Goal: Find specific page/section: Find specific page/section

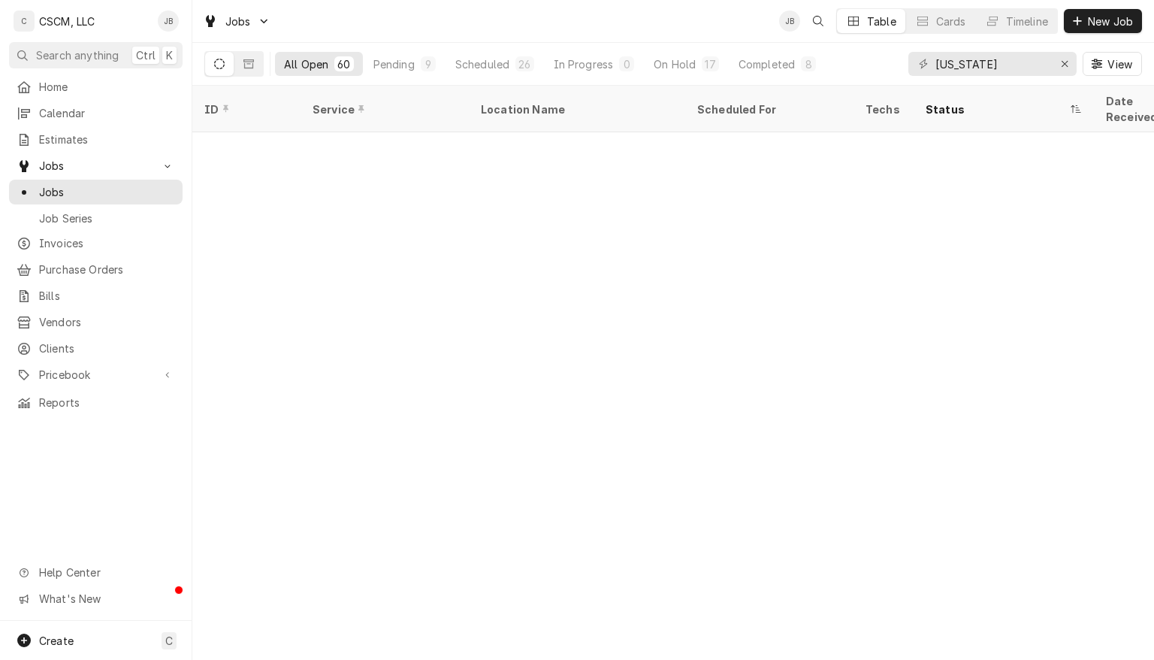
scroll to position [583, 0]
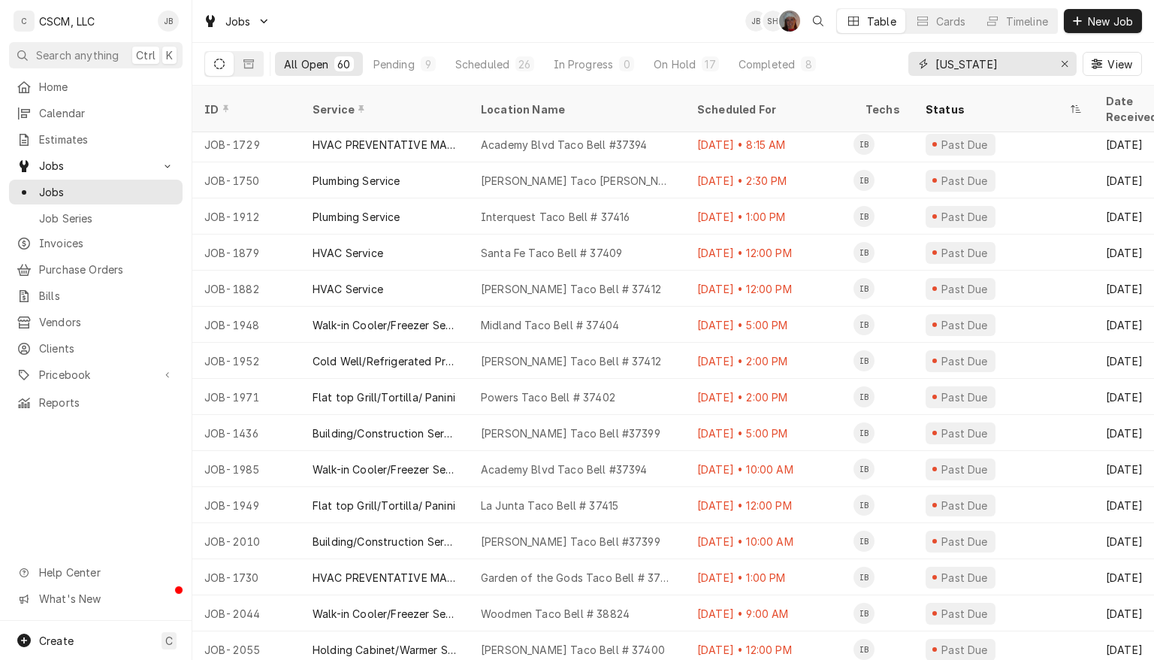
drag, startPoint x: 998, startPoint y: 67, endPoint x: 912, endPoint y: 64, distance: 85.7
click at [912, 64] on div "colorado" at bounding box center [993, 64] width 168 height 24
type input "s"
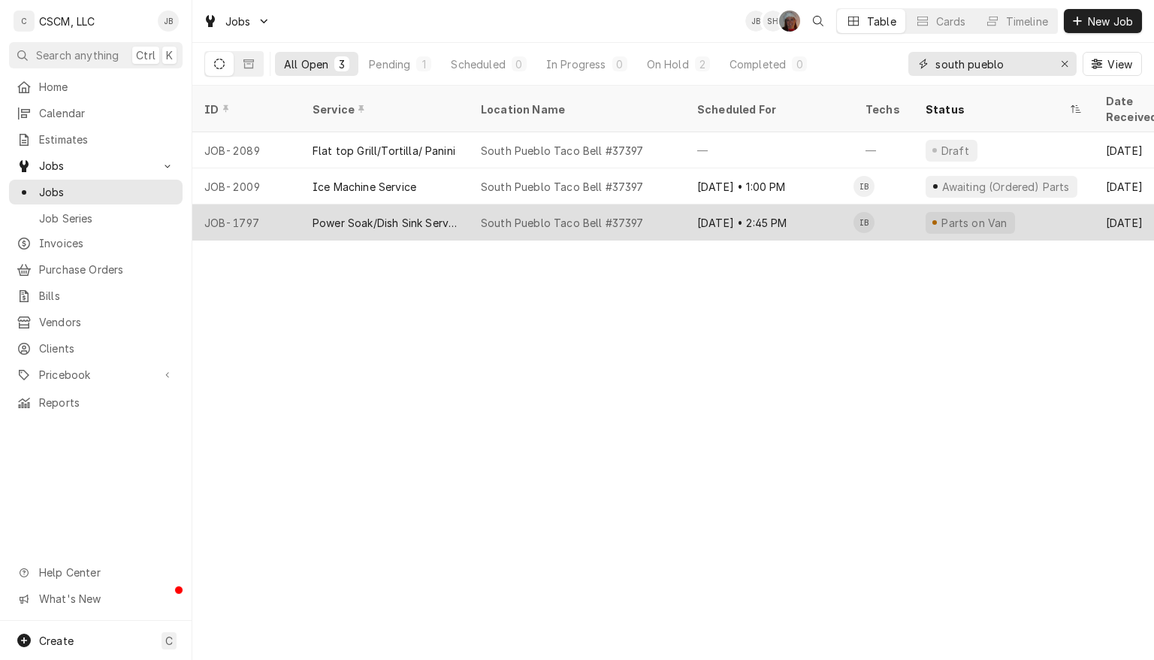
type input "south pueblo"
click at [655, 204] on div "South Pueblo Taco Bell #37397" at bounding box center [577, 222] width 216 height 36
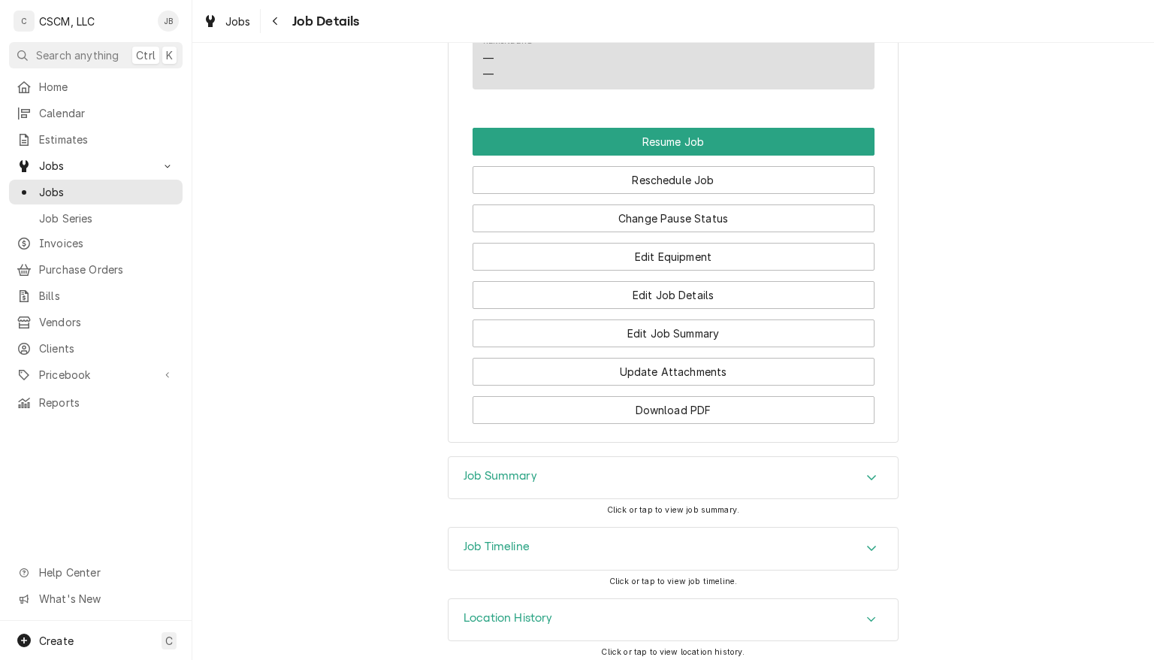
scroll to position [1363, 0]
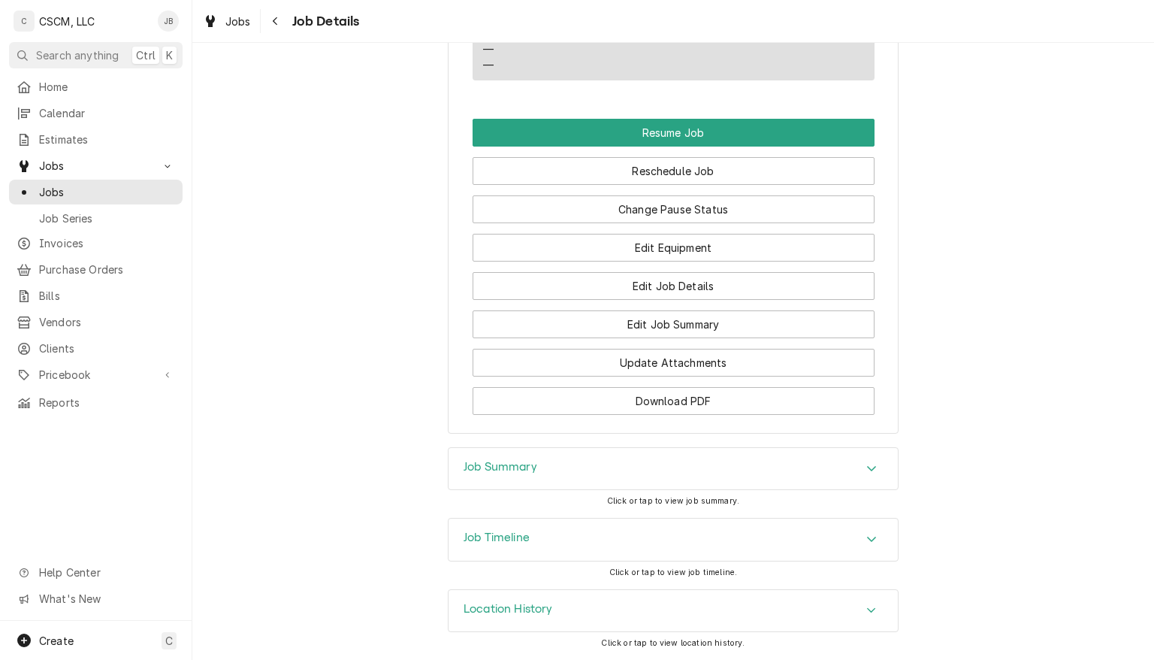
click at [648, 611] on div "Location History" at bounding box center [673, 611] width 449 height 42
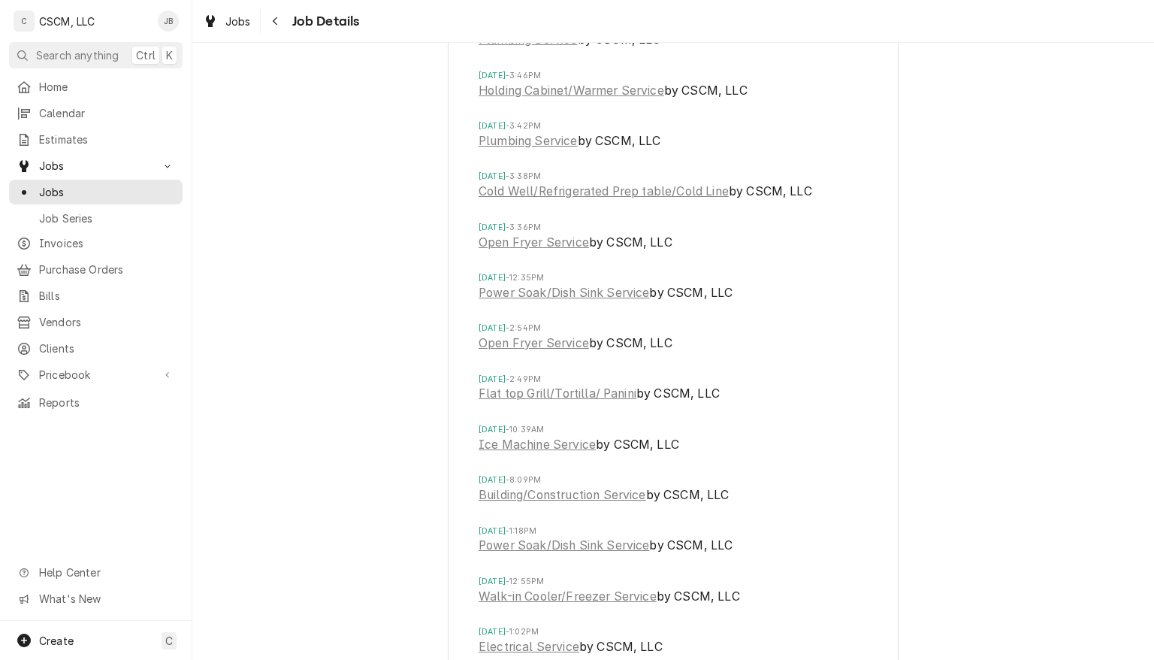
scroll to position [2758, 0]
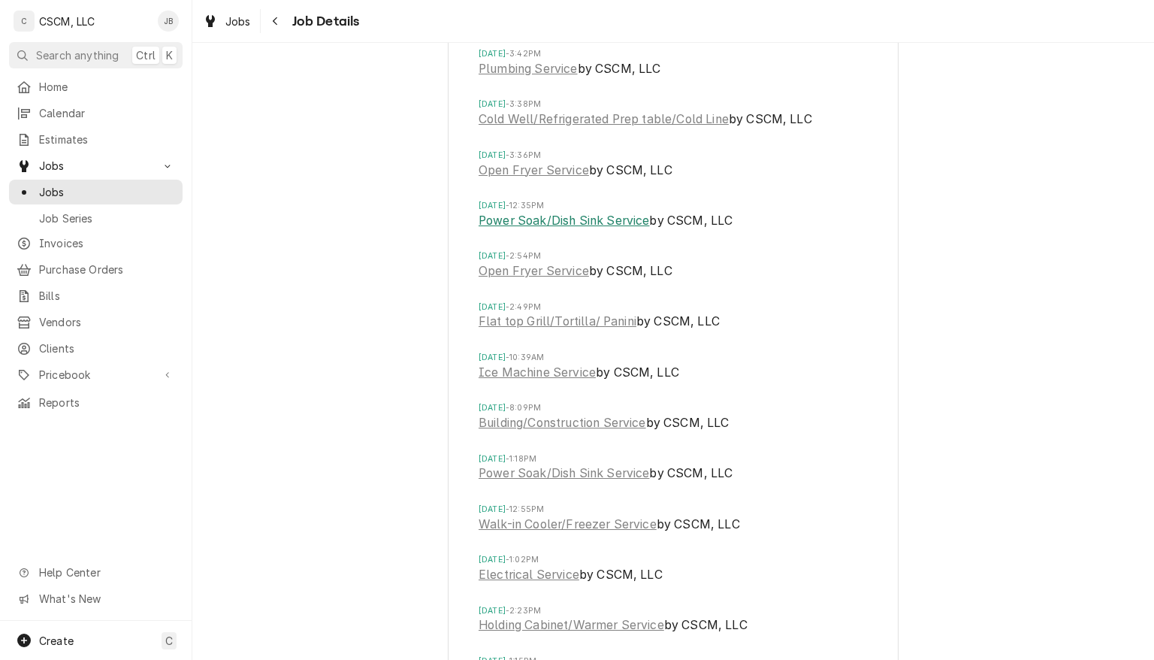
click at [590, 230] on link "Power Soak/Dish Sink Service" at bounding box center [564, 221] width 171 height 18
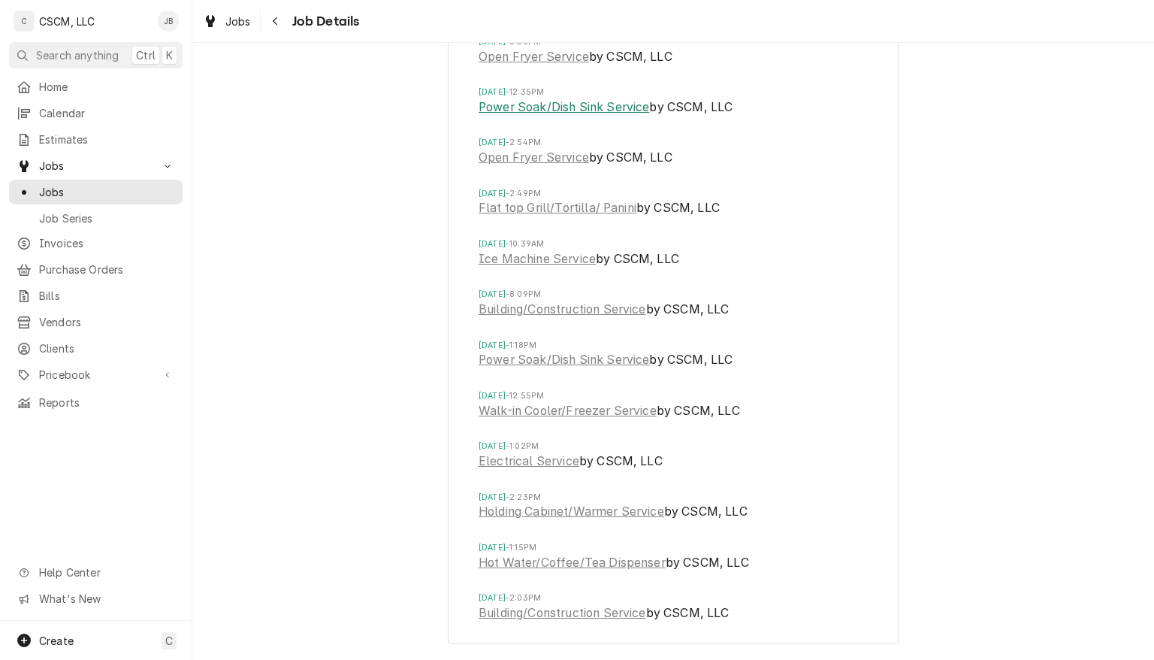
scroll to position [2885, 0]
click at [561, 365] on link "Power Soak/Dish Sink Service" at bounding box center [564, 360] width 171 height 18
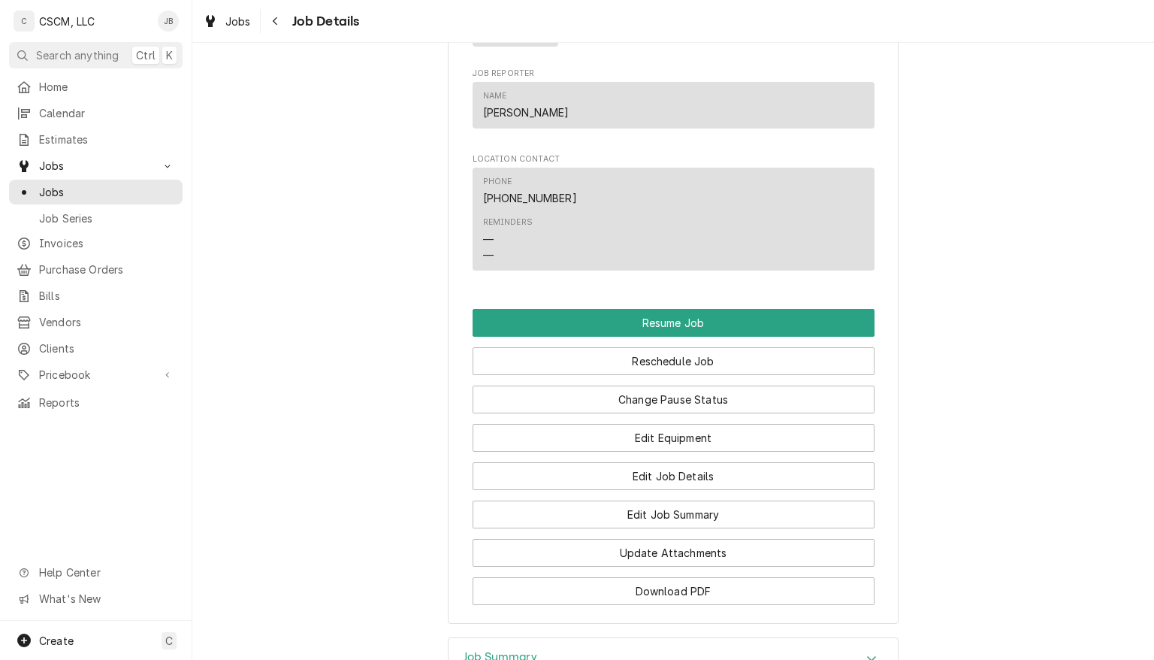
scroll to position [1091, 0]
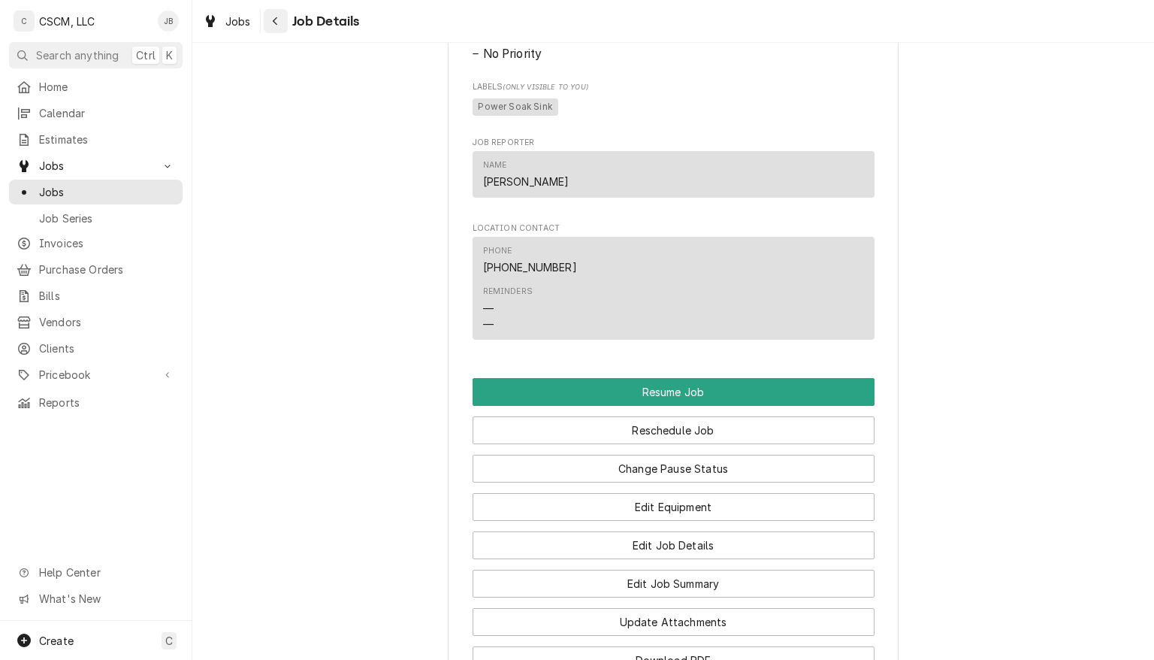
click at [275, 21] on icon "Navigate back" at bounding box center [275, 21] width 7 height 11
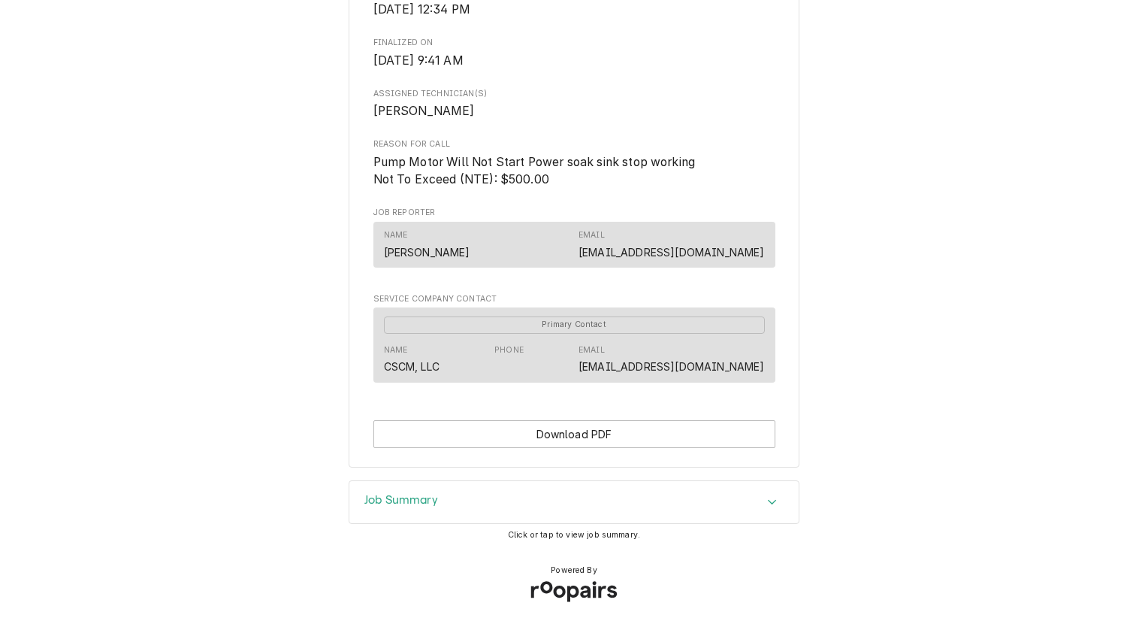
scroll to position [591, 0]
click at [583, 530] on span "Click or tap to view job summary." at bounding box center [574, 535] width 132 height 10
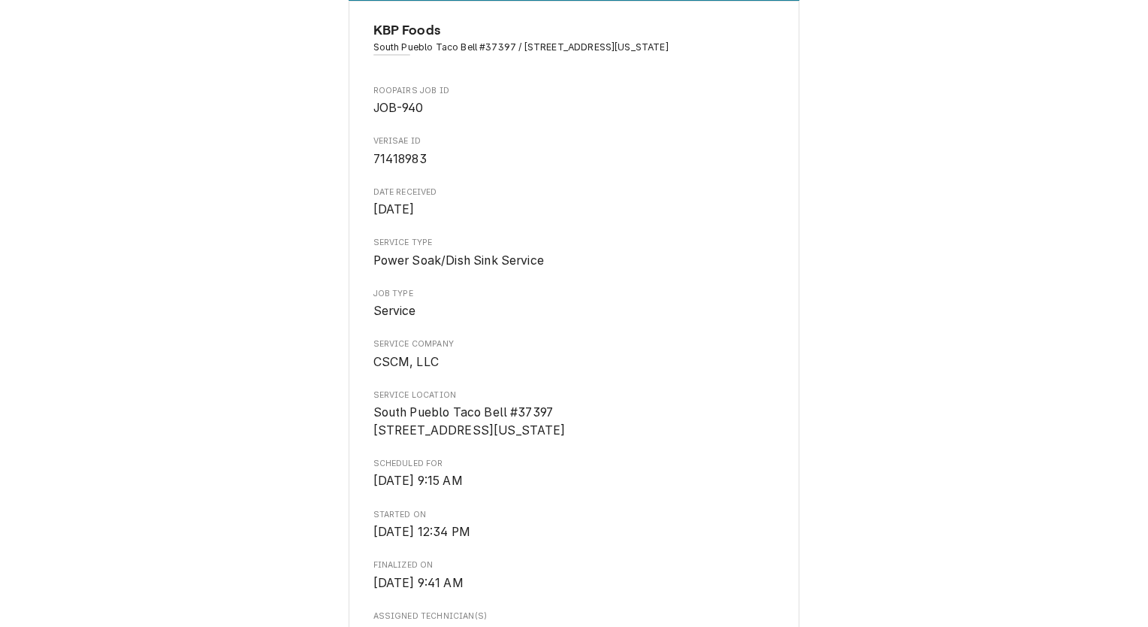
scroll to position [0, 0]
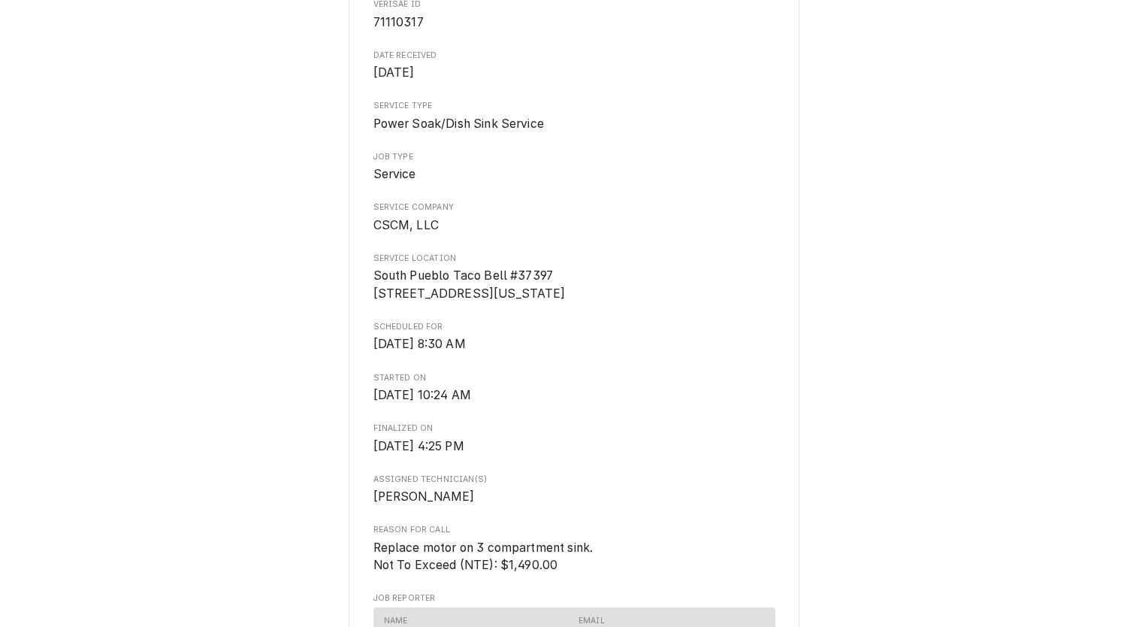
scroll to position [591, 0]
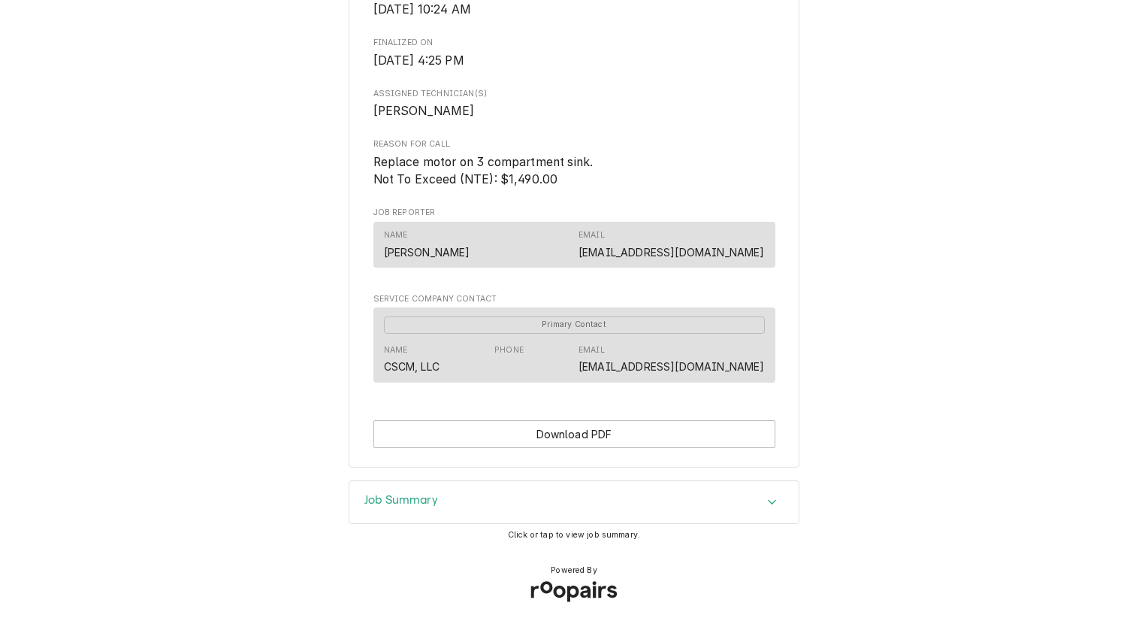
click at [562, 540] on div "Click or tap to view job summary." at bounding box center [574, 535] width 132 height 12
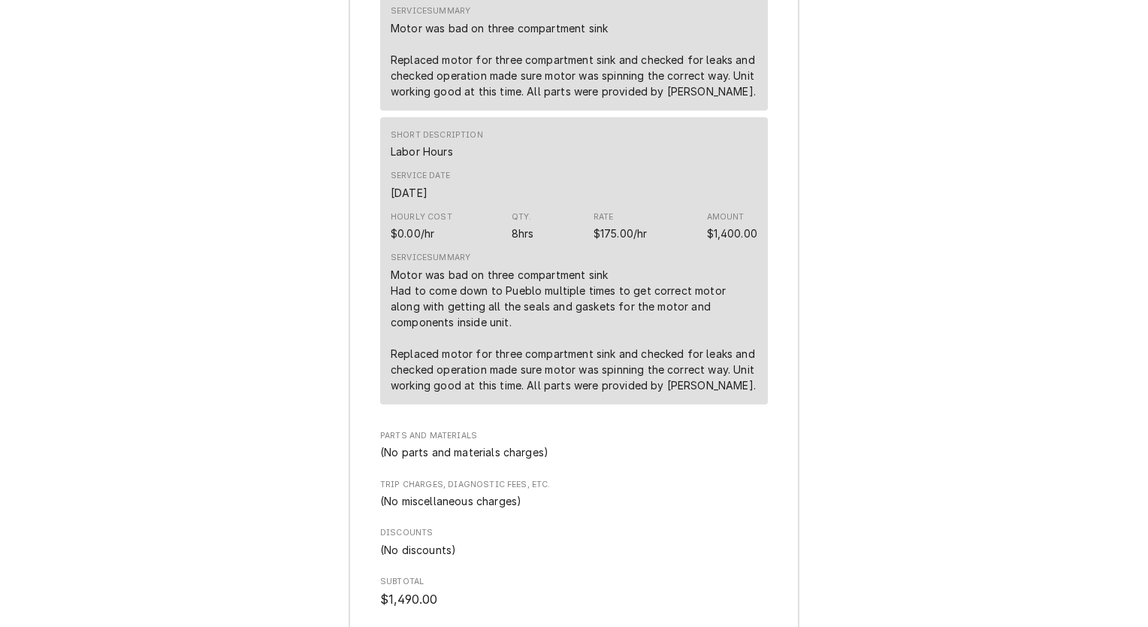
scroll to position [1513, 0]
click at [622, 305] on div "Motor was bad on three compartment sink Had to come down to Pueblo multiple tim…" at bounding box center [574, 329] width 367 height 126
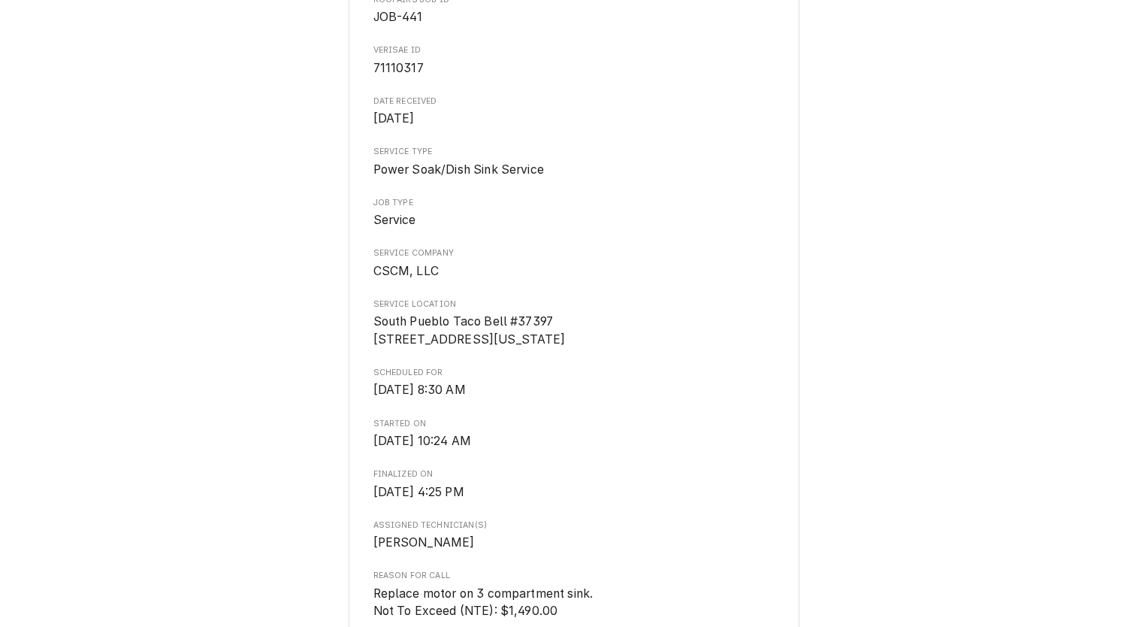
scroll to position [0, 0]
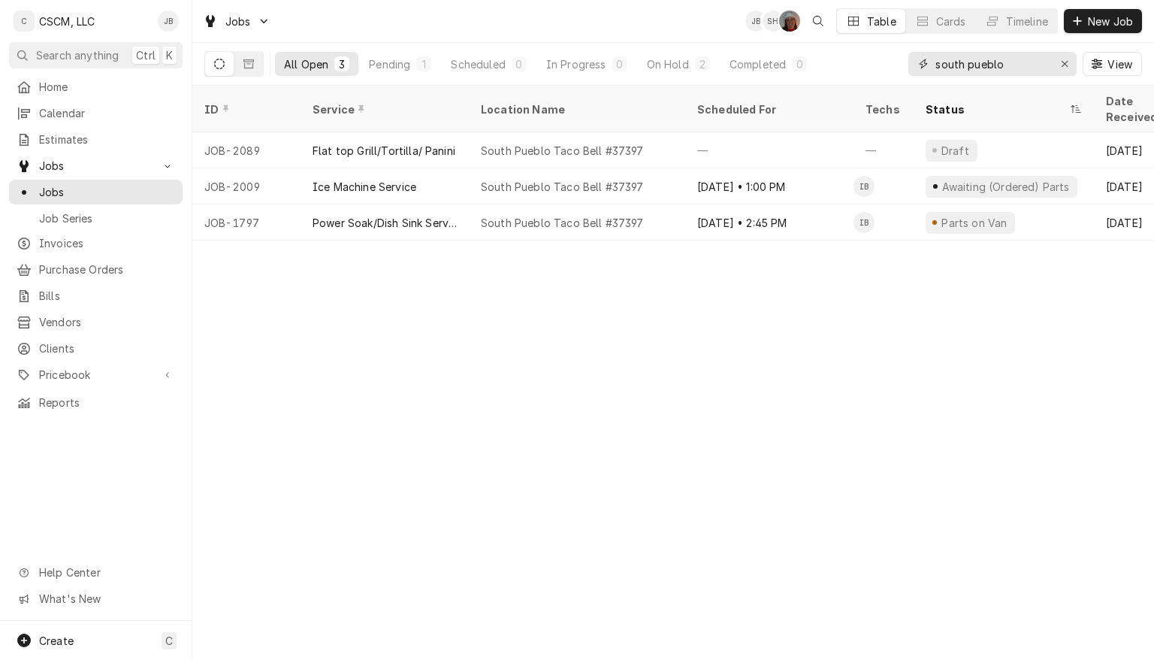
click at [1019, 68] on input "south pueblo" at bounding box center [992, 64] width 113 height 24
type input "s"
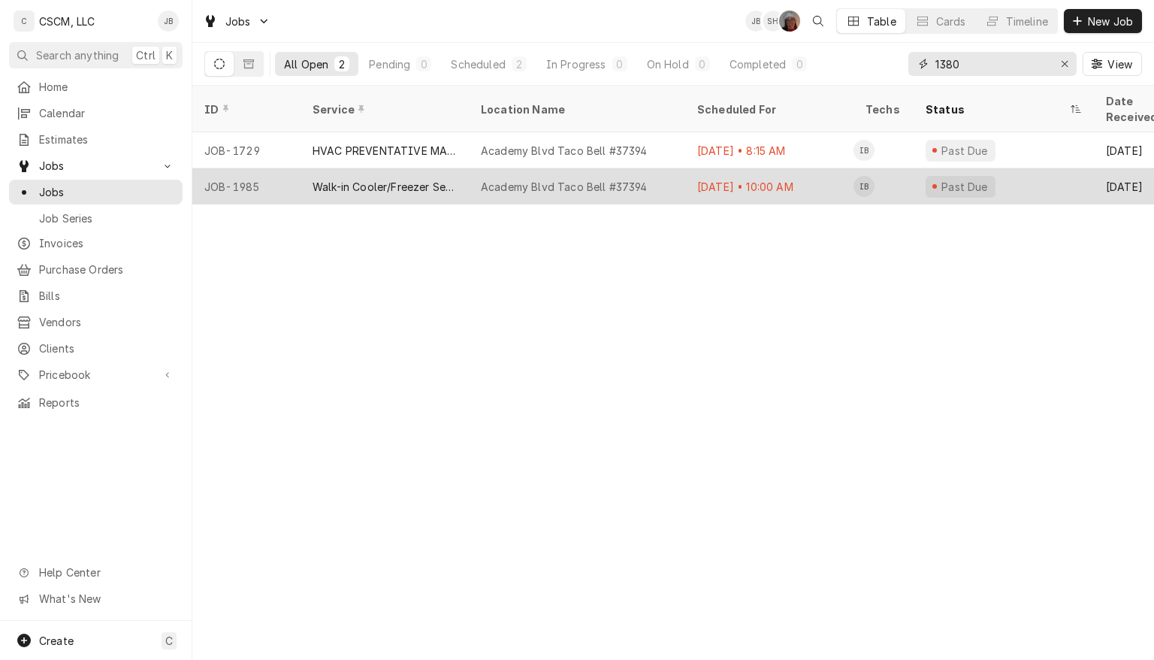
type input "1380"
click at [595, 179] on div "Academy Blvd Taco Bell #37394" at bounding box center [564, 187] width 167 height 16
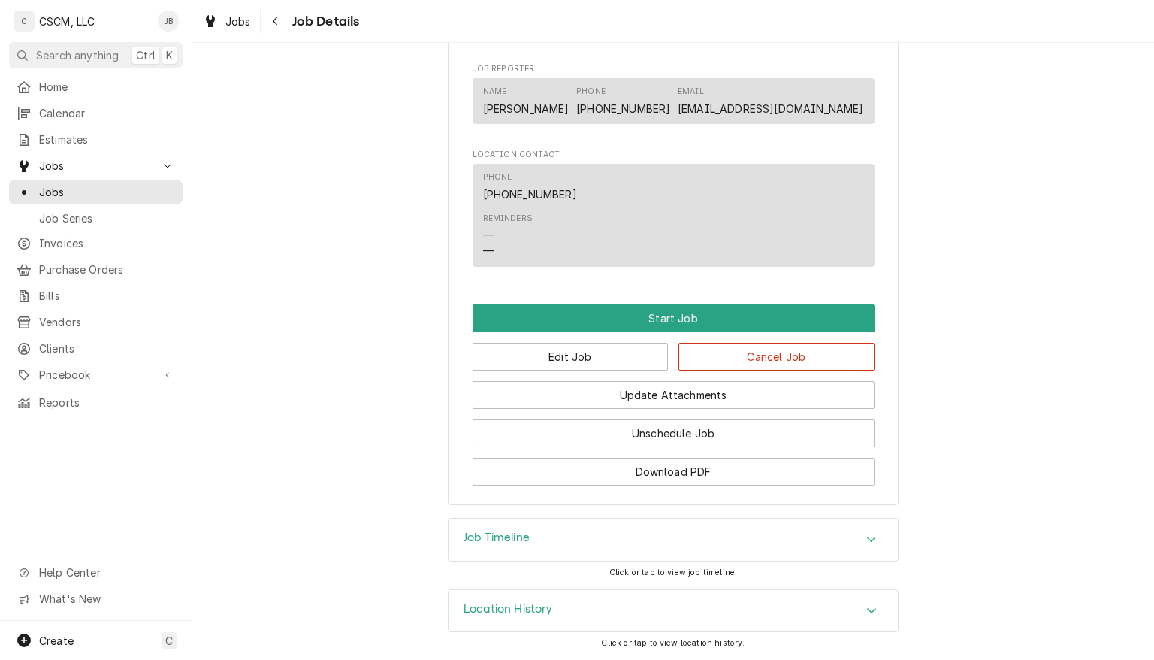
scroll to position [1076, 0]
click at [685, 613] on div "Location History" at bounding box center [673, 611] width 449 height 42
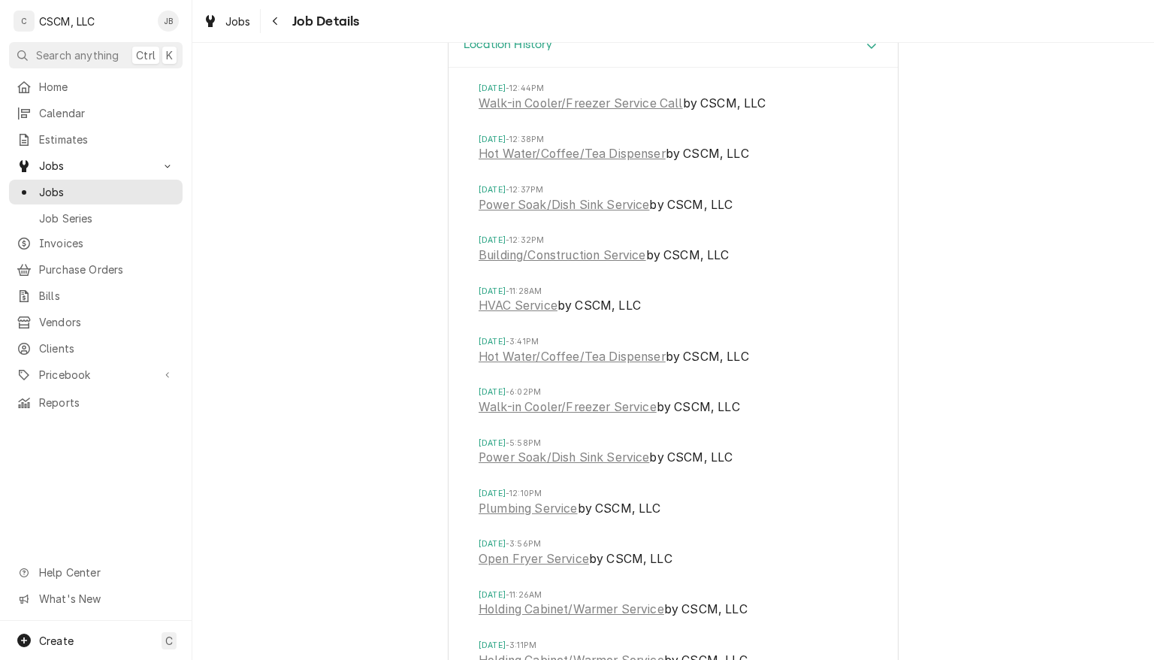
scroll to position [1648, 0]
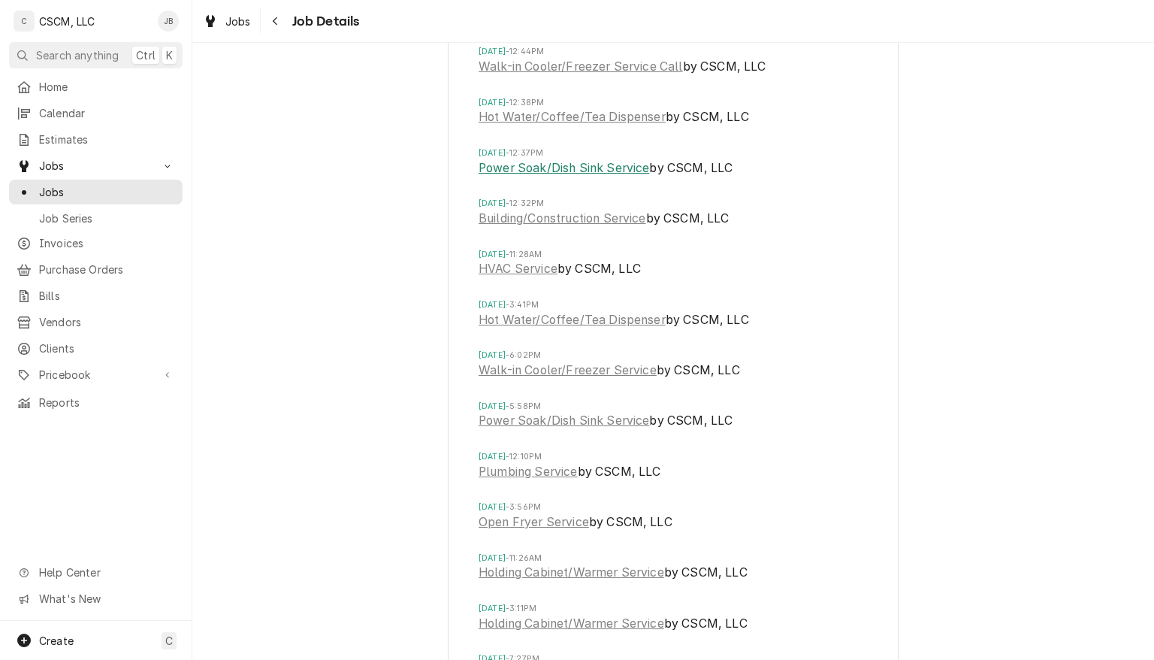
click at [610, 177] on link "Power Soak/Dish Sink Service" at bounding box center [564, 168] width 171 height 18
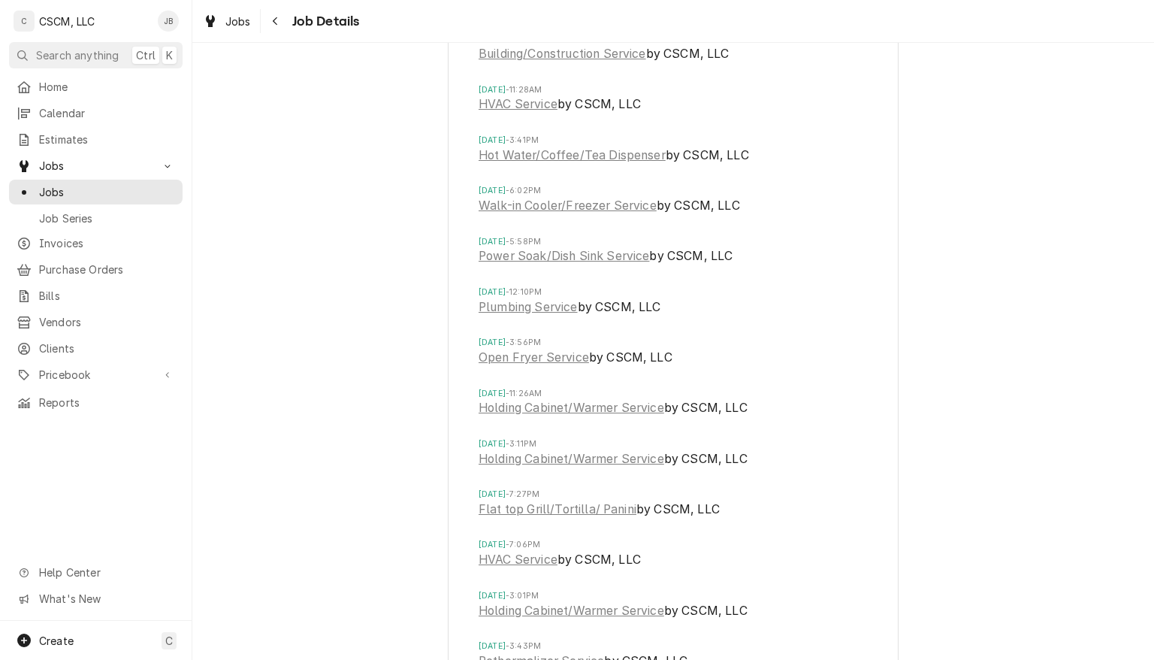
scroll to position [1827, 0]
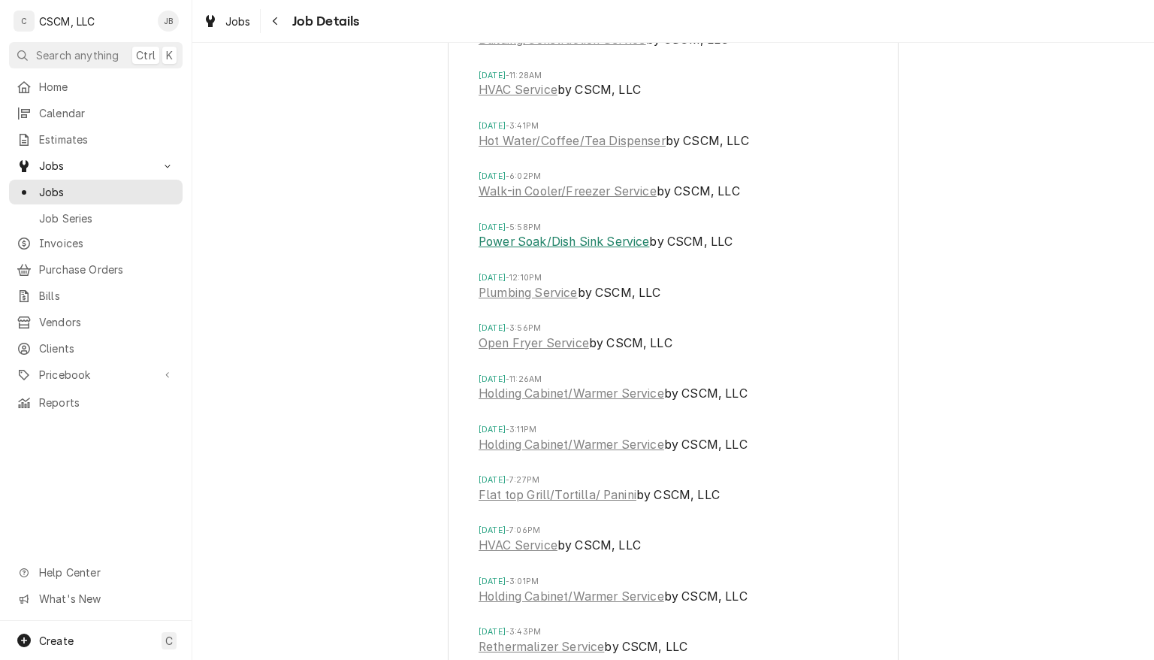
click at [578, 251] on link "Power Soak/Dish Sink Service" at bounding box center [564, 242] width 171 height 18
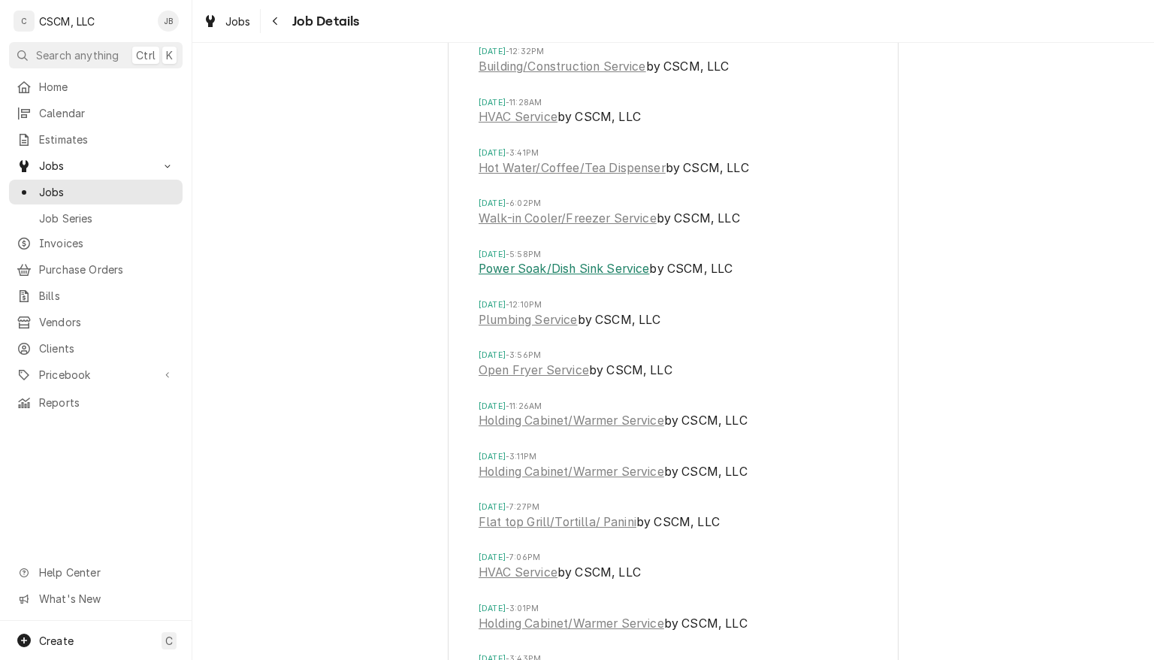
scroll to position [1799, 0]
click at [550, 330] on link "Plumbing Service" at bounding box center [528, 321] width 99 height 18
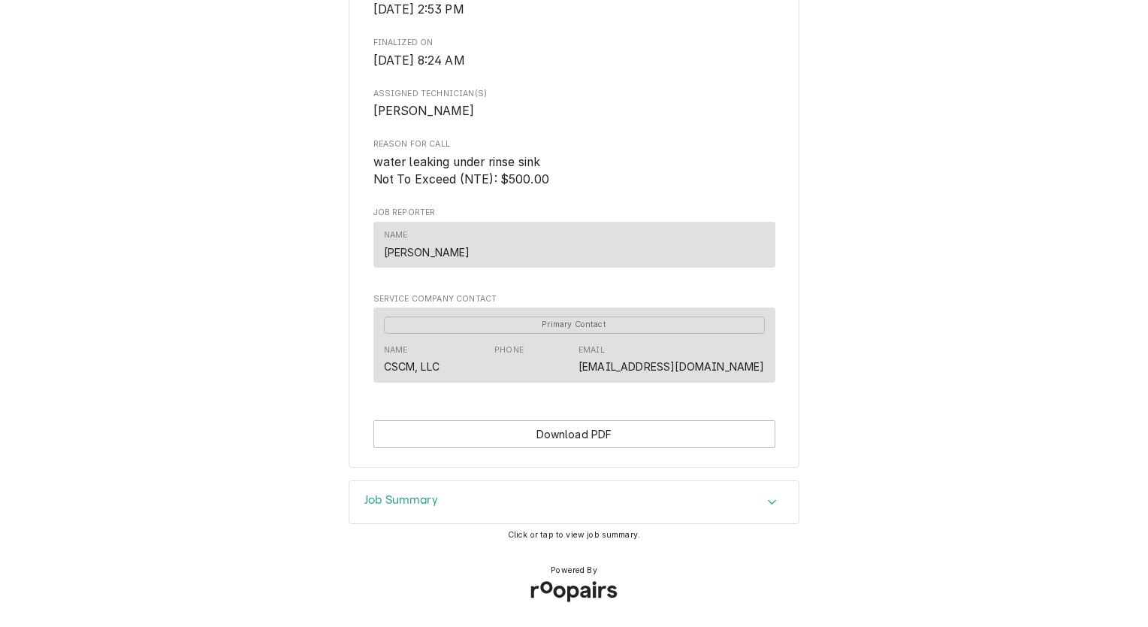
scroll to position [604, 0]
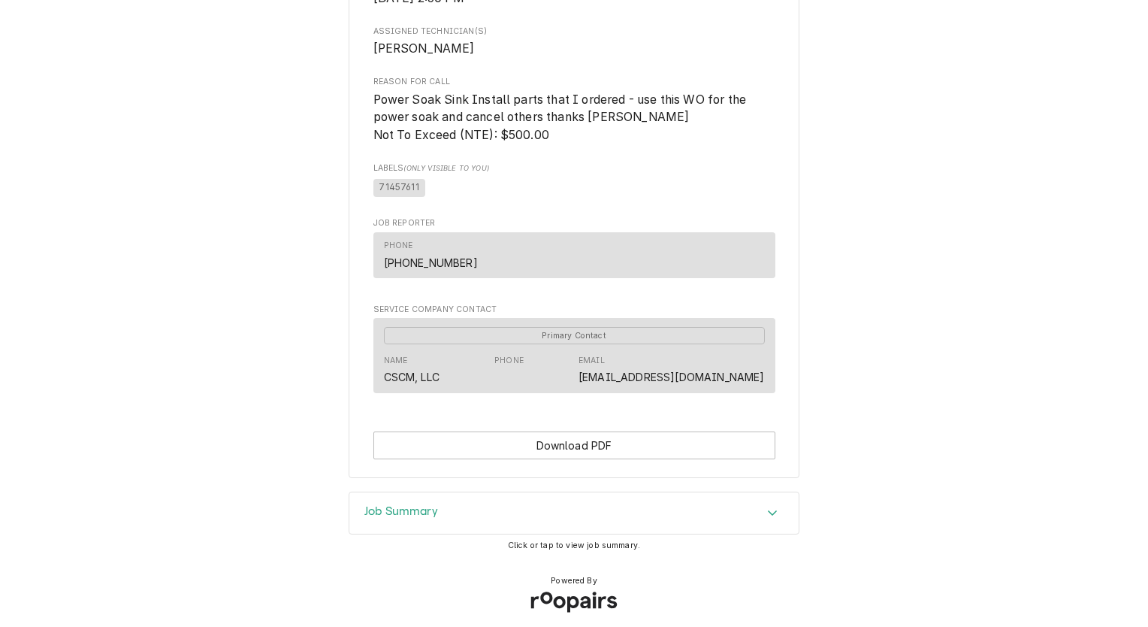
scroll to position [677, 0]
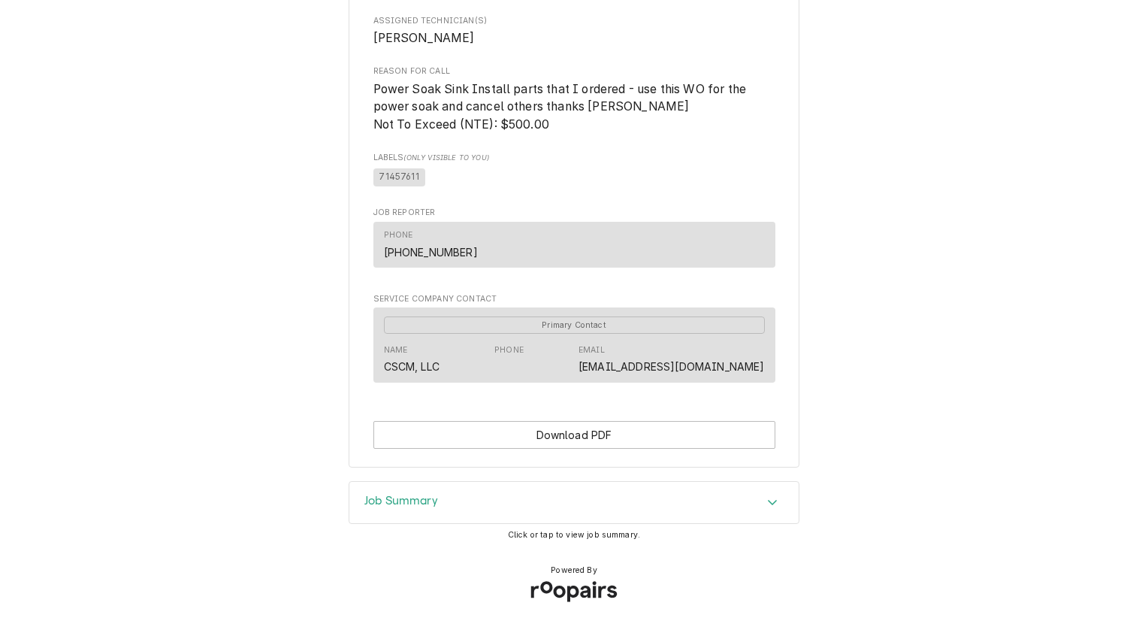
click at [575, 532] on span "Click or tap to view job summary." at bounding box center [574, 535] width 132 height 10
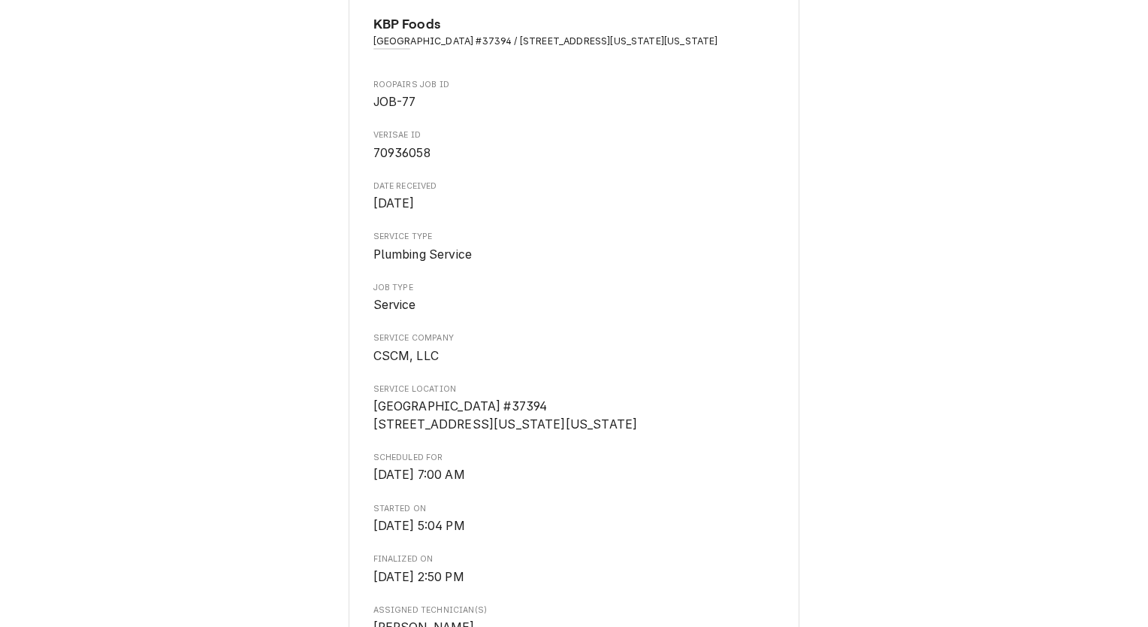
scroll to position [0, 0]
